Goal: Find specific page/section: Find specific page/section

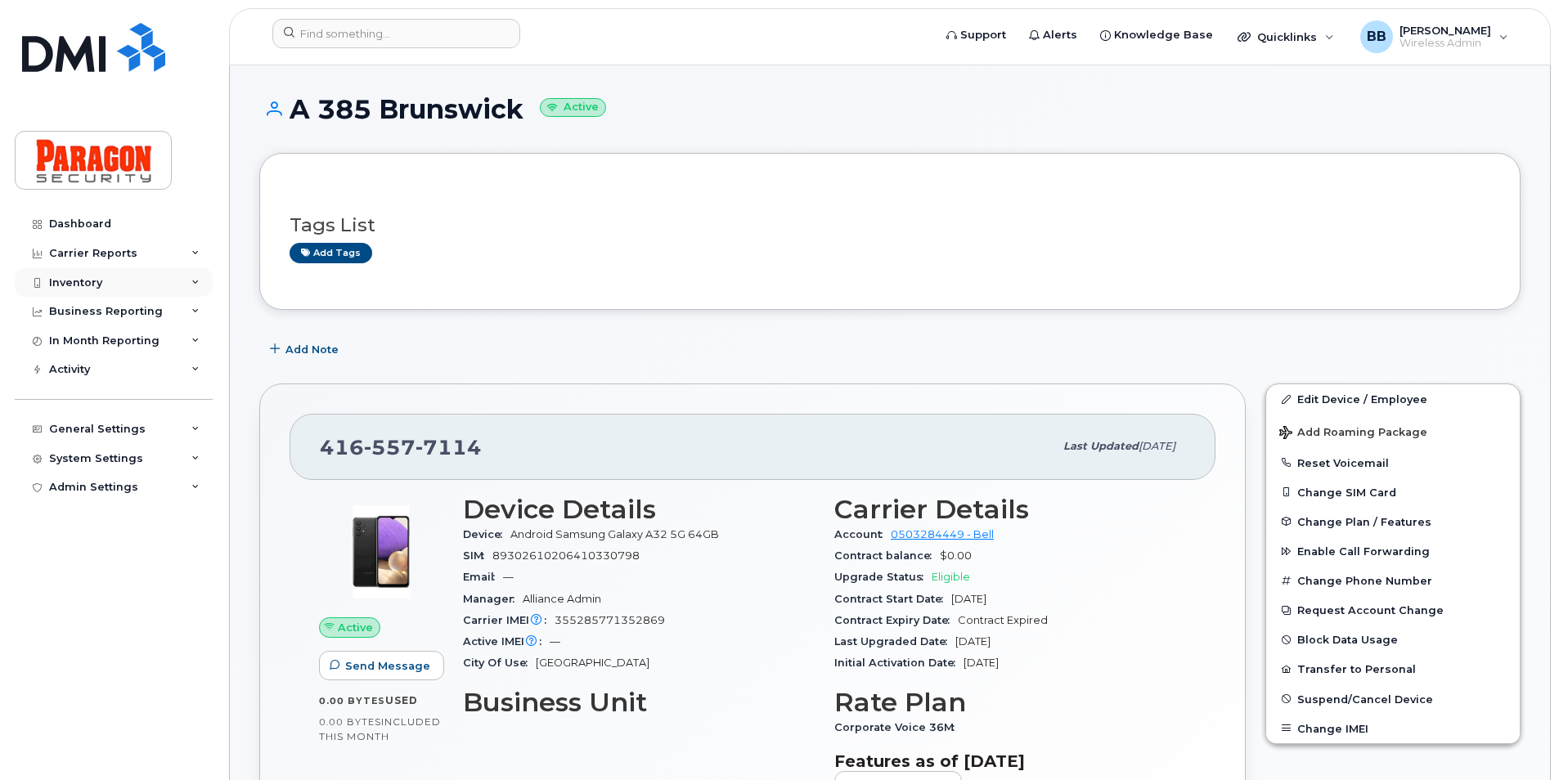
click at [106, 282] on div "Inventory" at bounding box center [114, 282] width 198 height 29
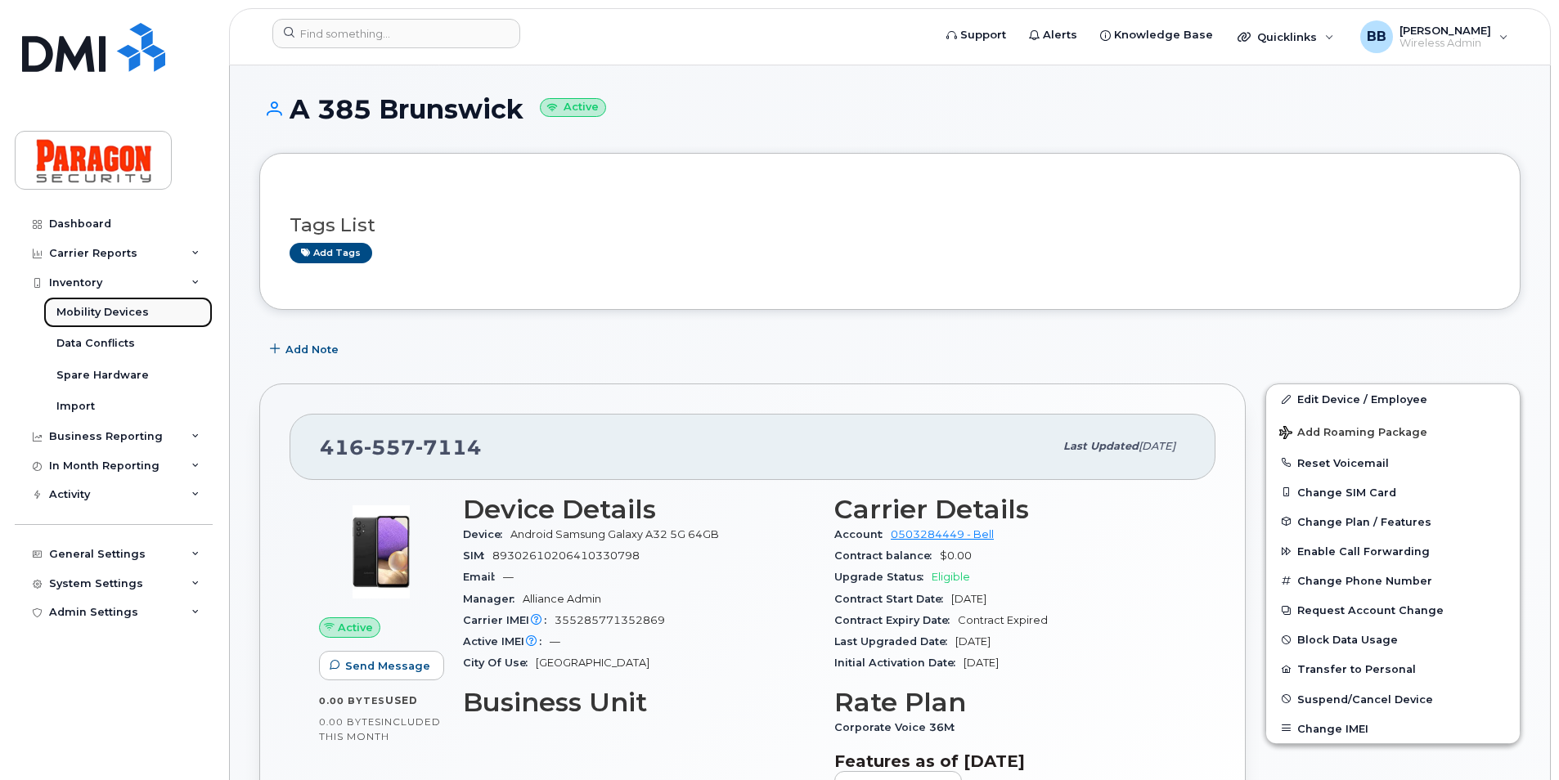
click at [74, 310] on div "Mobility Devices" at bounding box center [102, 312] width 92 height 15
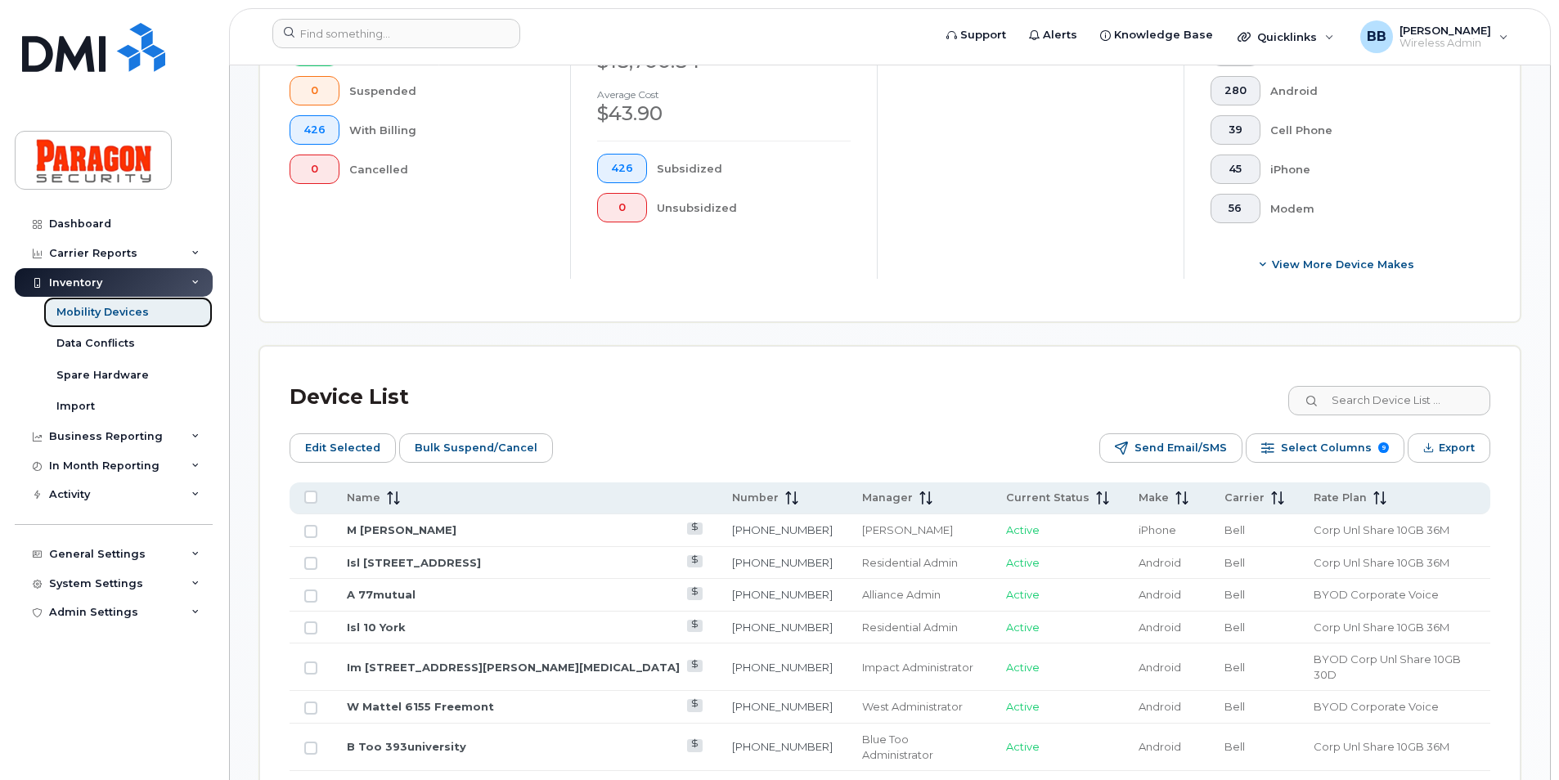
scroll to position [572, 0]
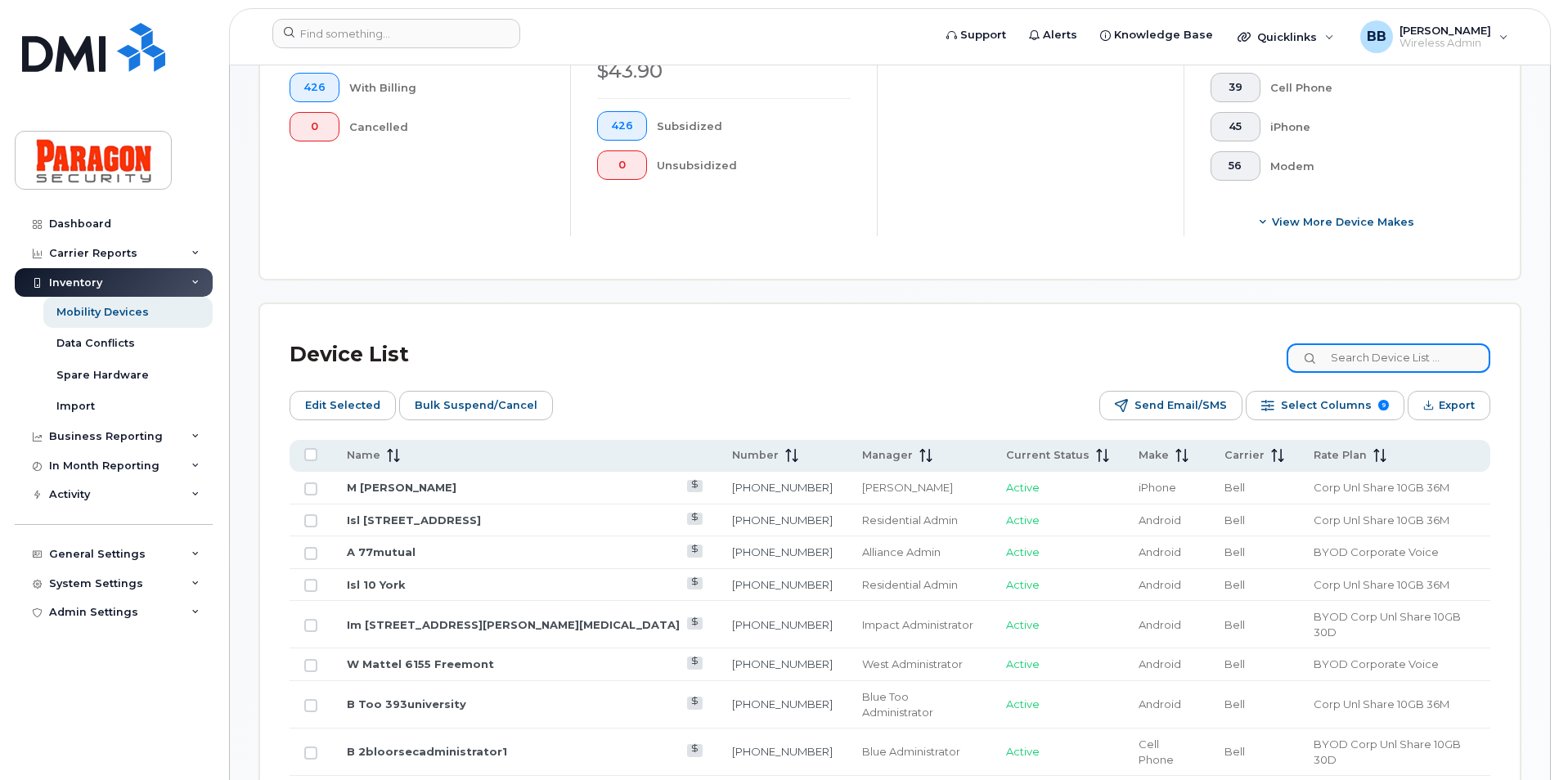
click at [1363, 360] on input at bounding box center [1388, 357] width 204 height 29
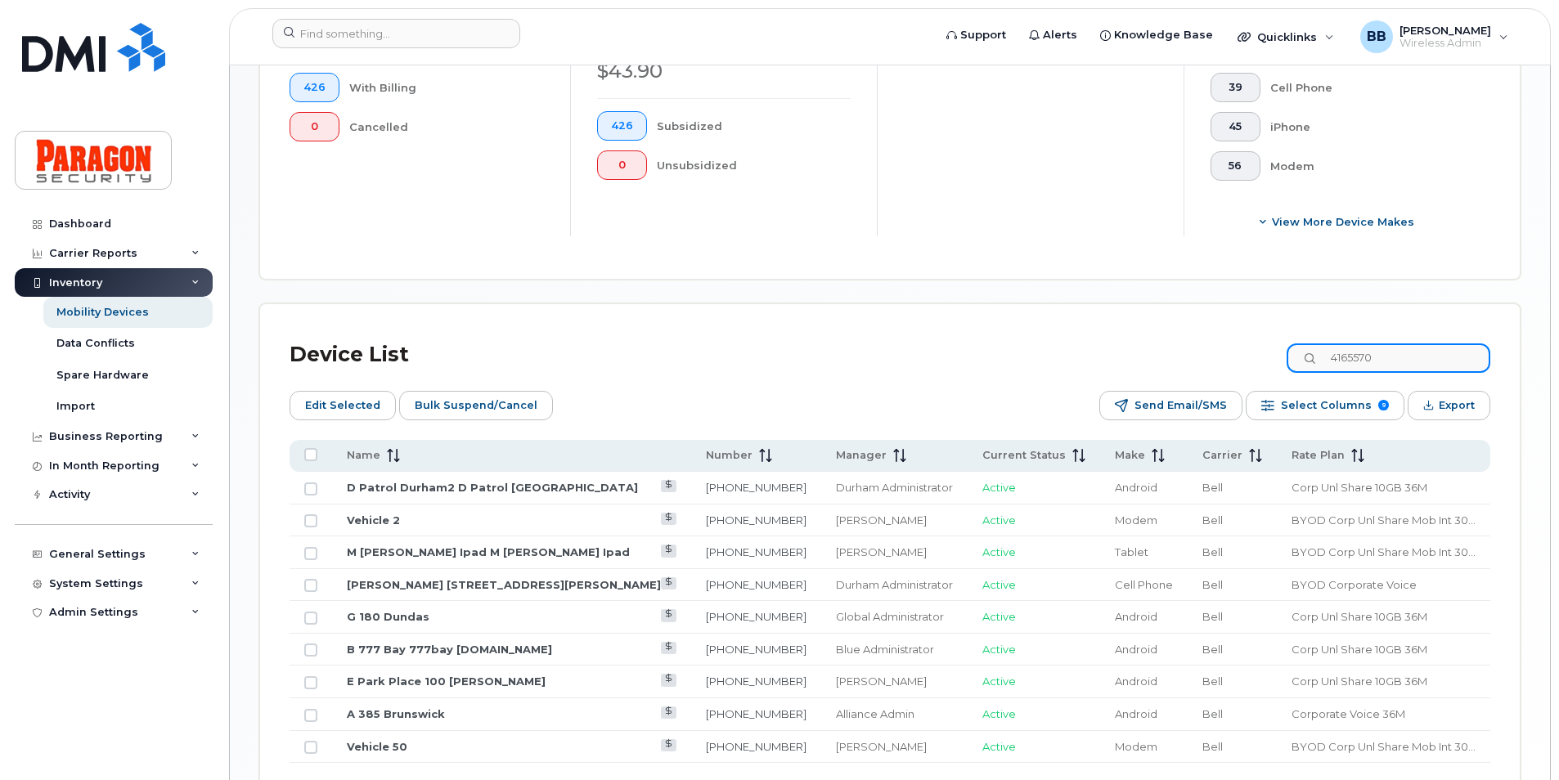
scroll to position [511, 0]
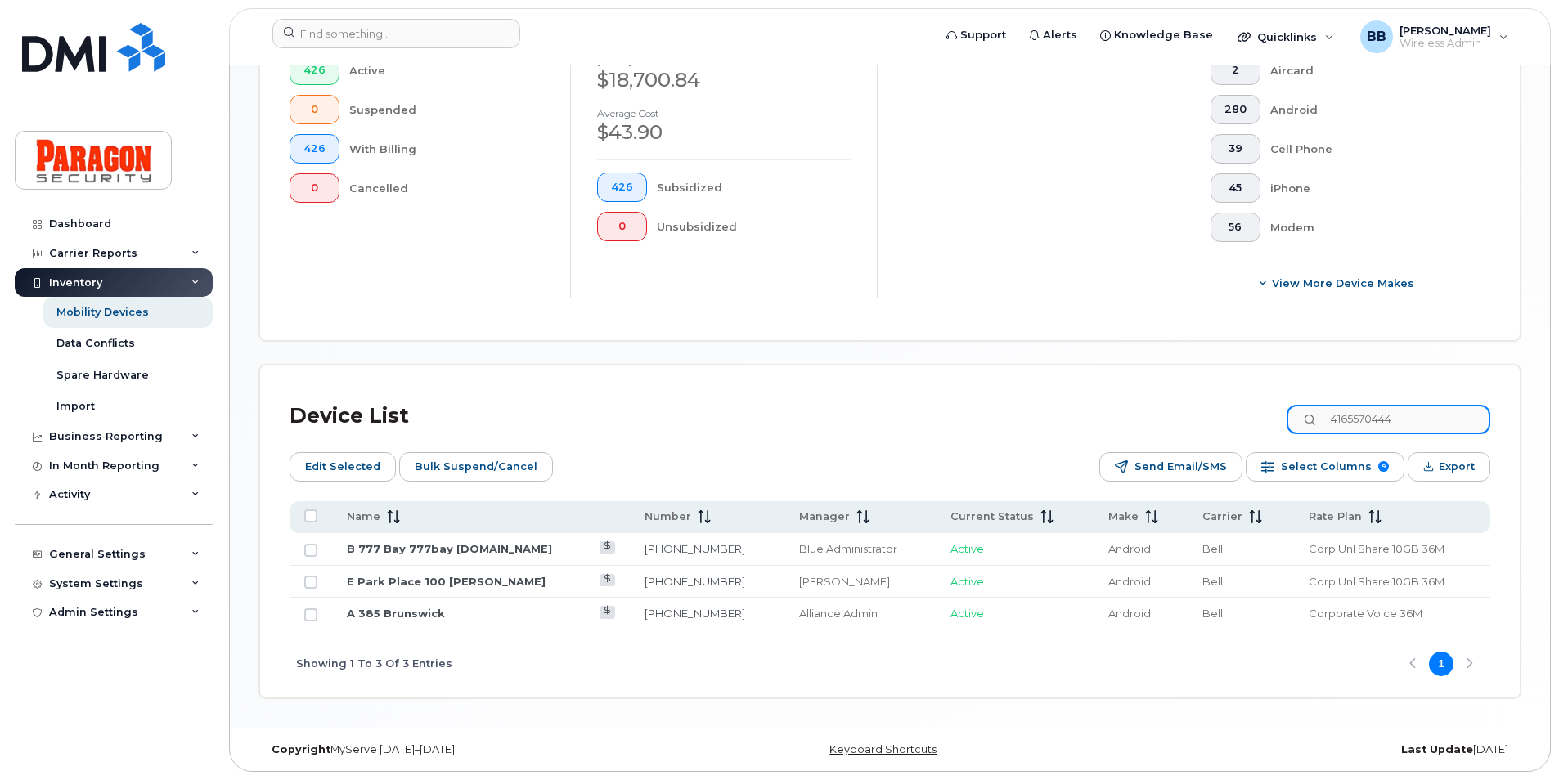
type input "4165570444"
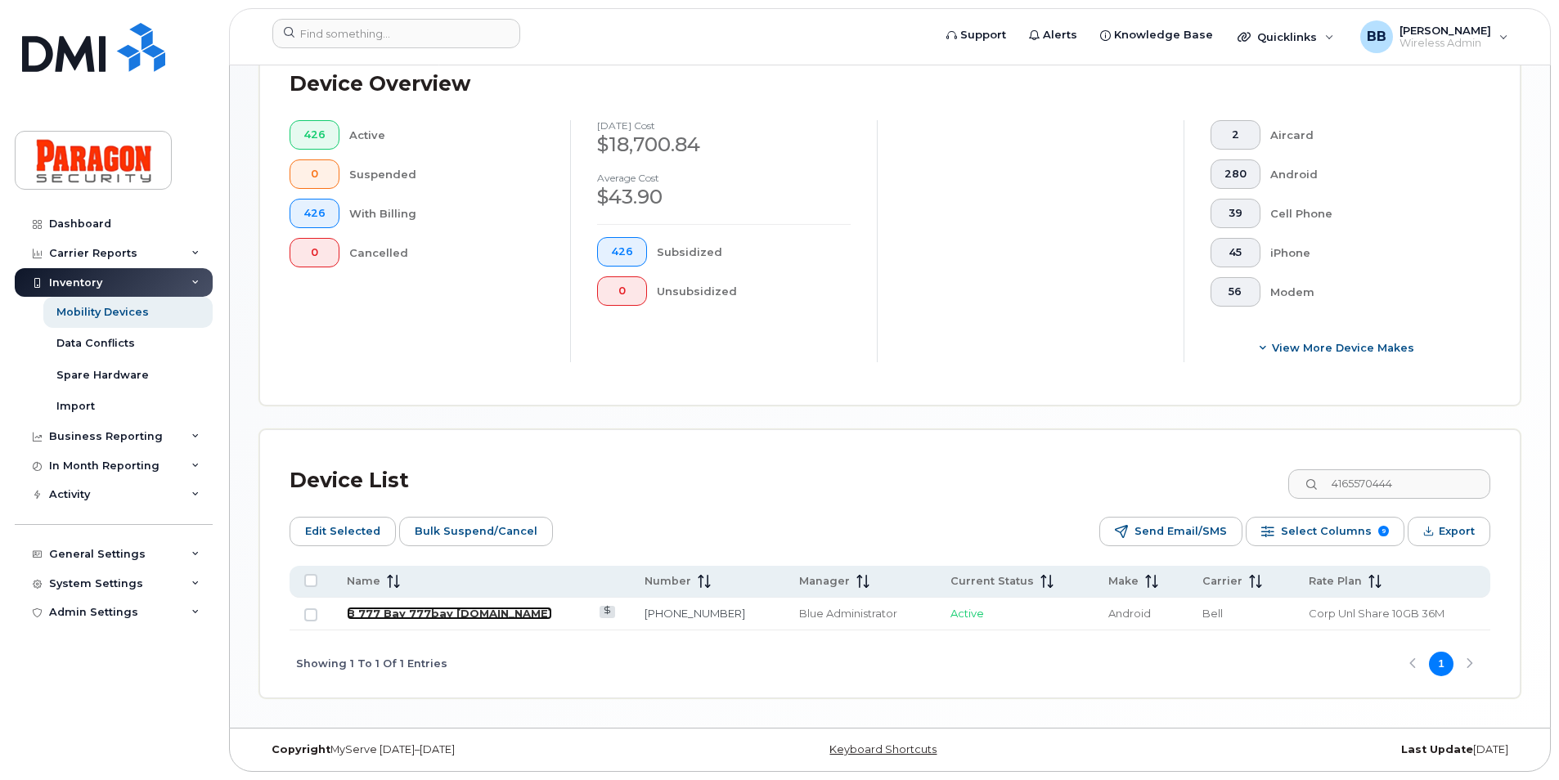
click at [451, 609] on link "B 777 Bay 777bay [DOMAIN_NAME]" at bounding box center [449, 613] width 205 height 13
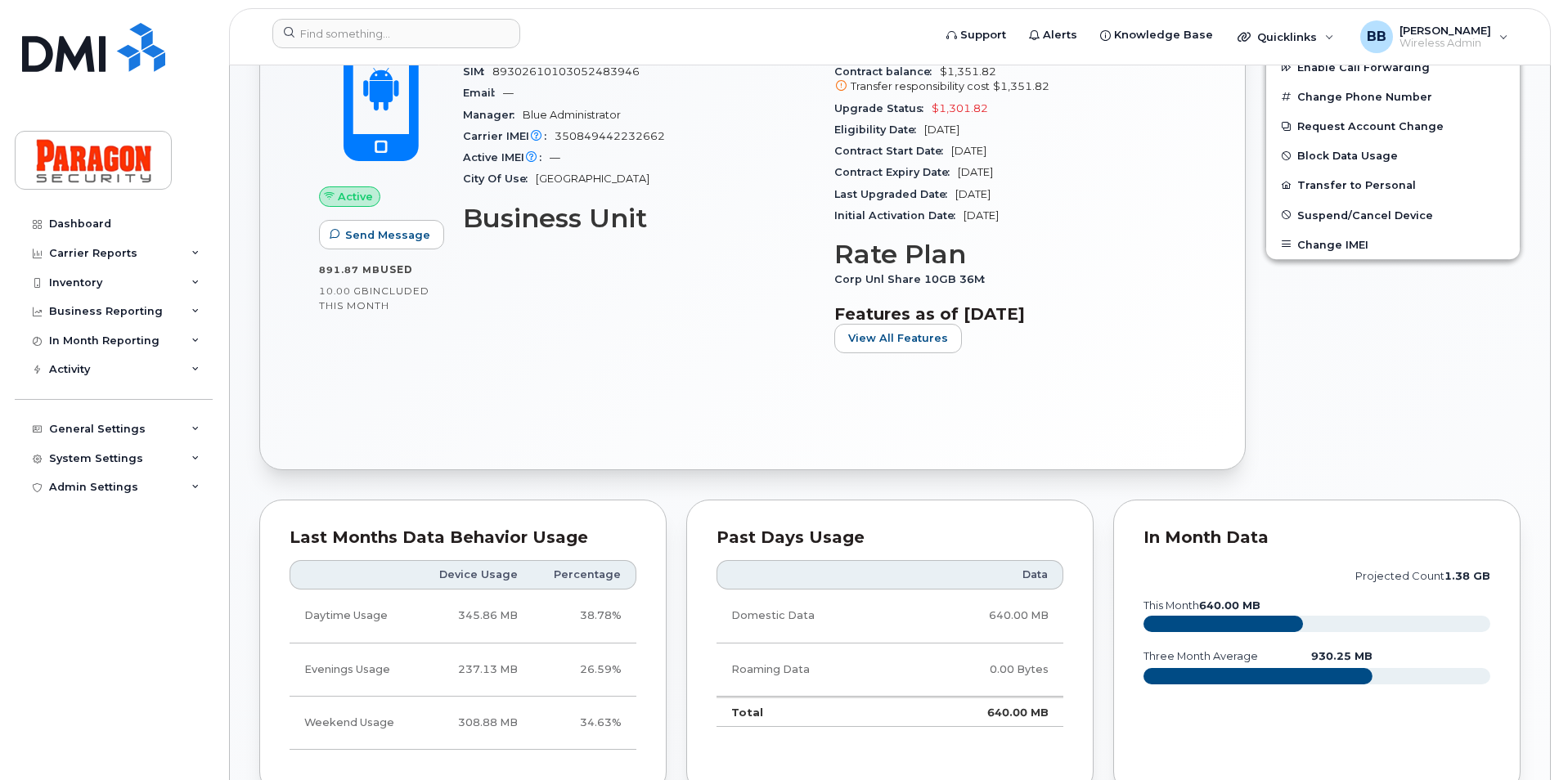
scroll to position [491, 0]
